Goal: Task Accomplishment & Management: Use online tool/utility

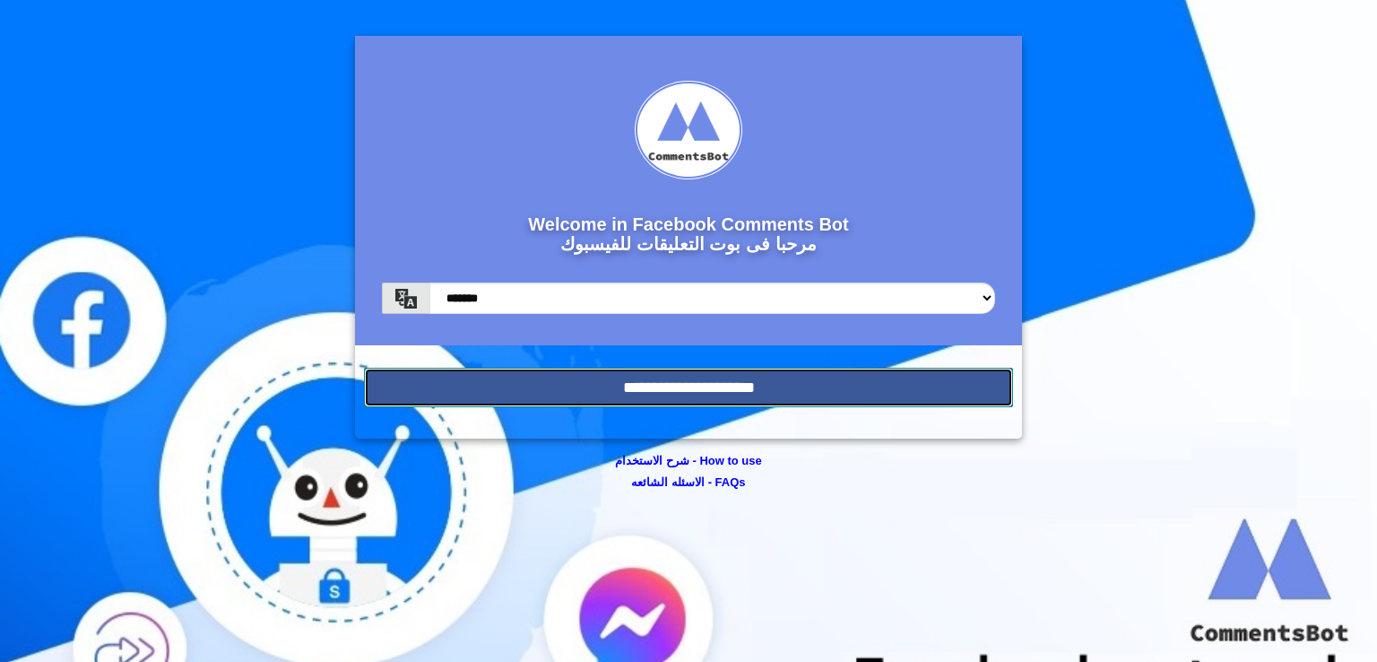
click at [743, 380] on input "**********" at bounding box center [688, 387] width 649 height 39
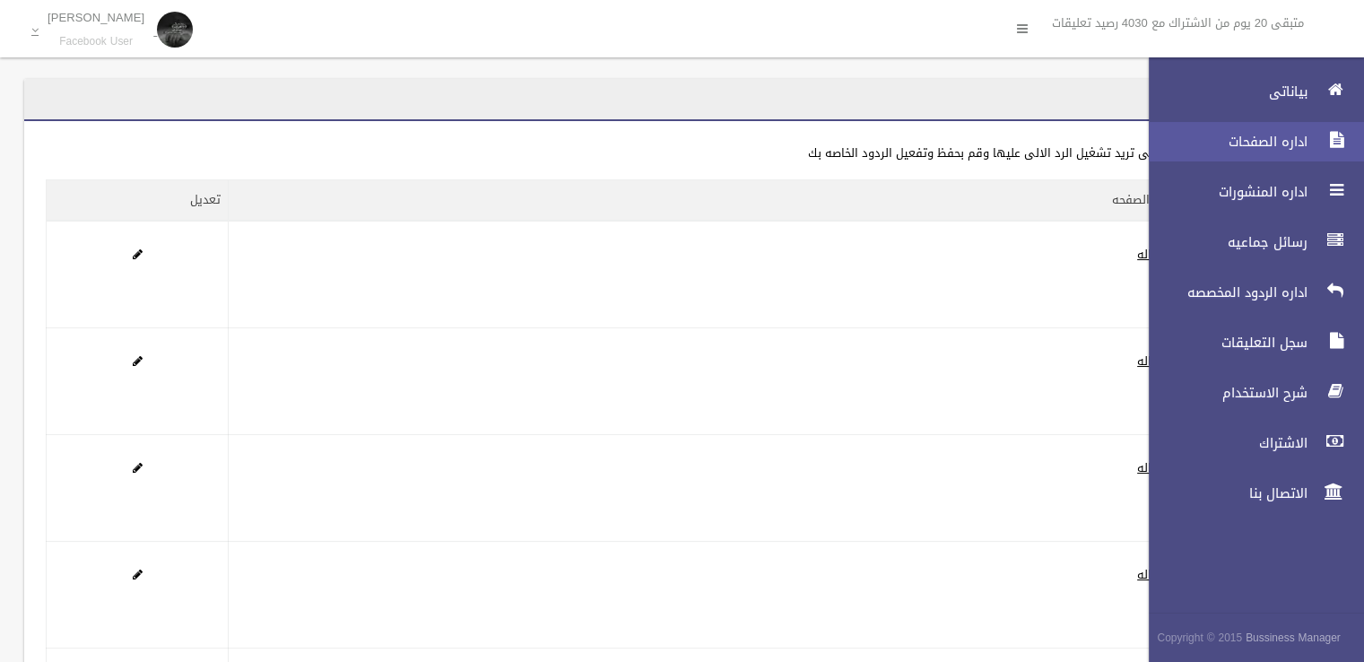
click at [1296, 140] on span "اداره الصفحات" at bounding box center [1223, 142] width 179 height 18
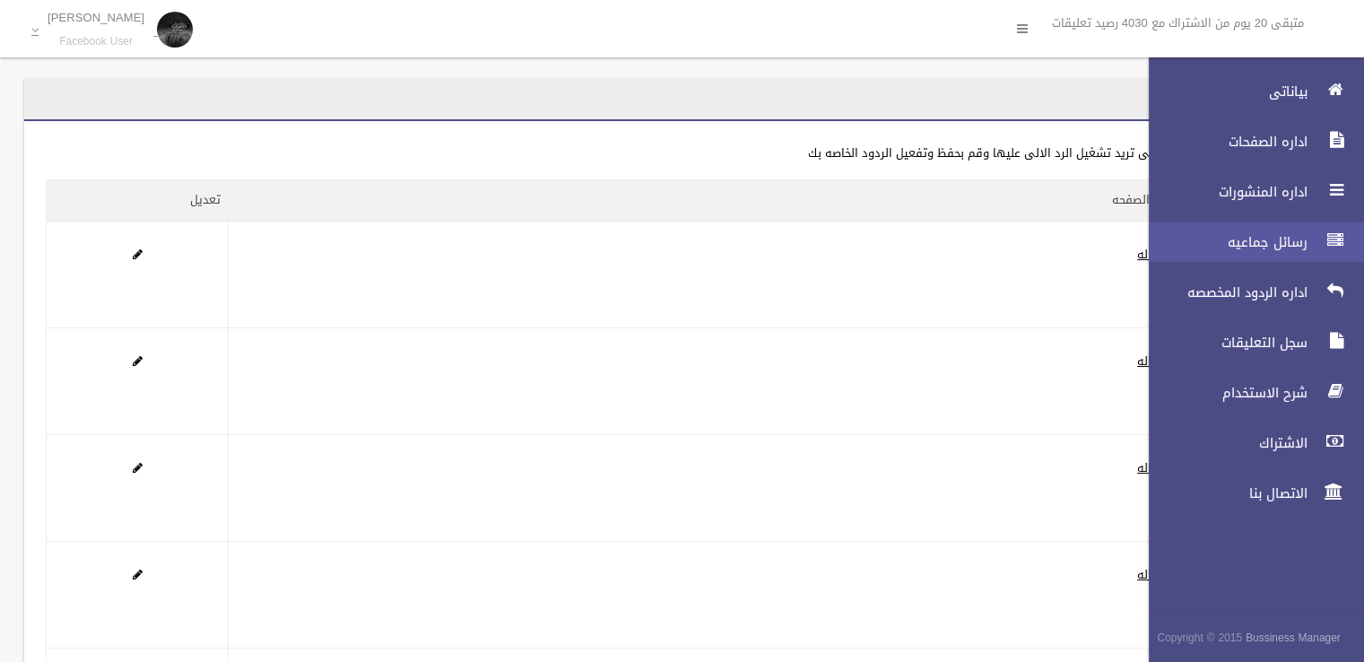
click at [1288, 243] on span "رسائل جماعيه" at bounding box center [1223, 242] width 179 height 18
